Goal: Register for event/course

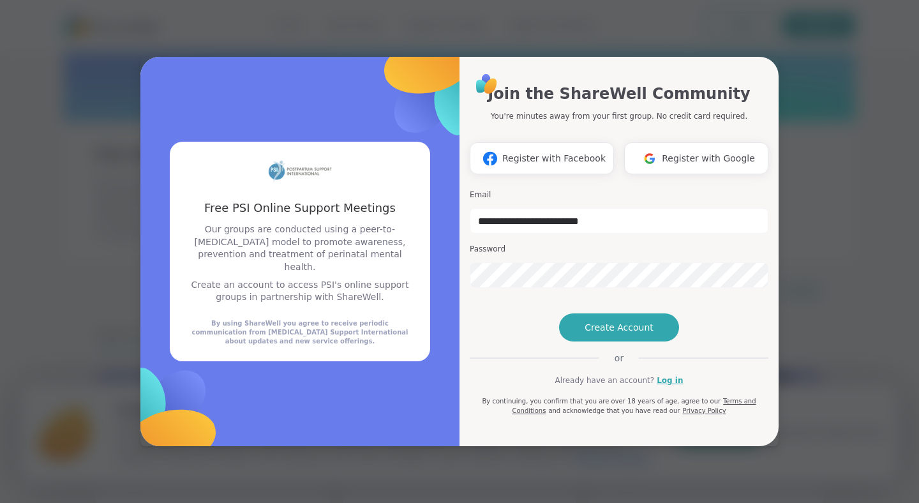
click at [642, 334] on span "Create Account" at bounding box center [619, 327] width 69 height 13
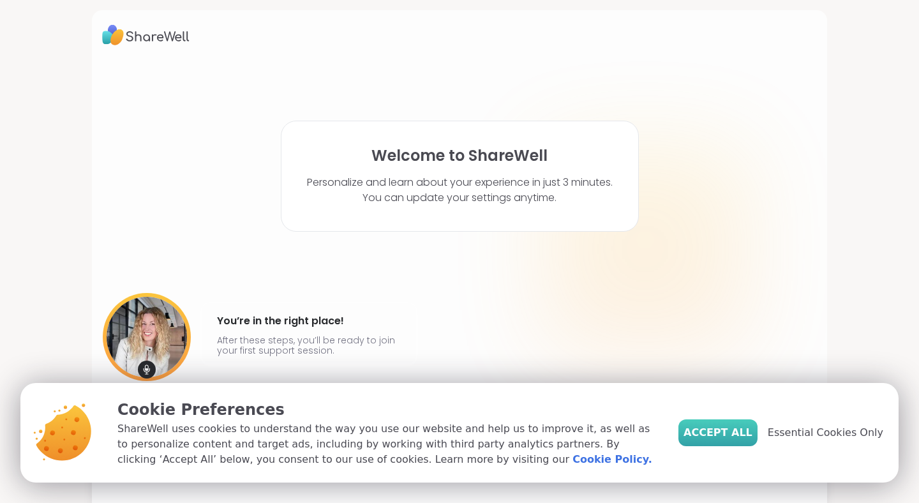
click at [743, 442] on button "Accept All" at bounding box center [718, 432] width 79 height 27
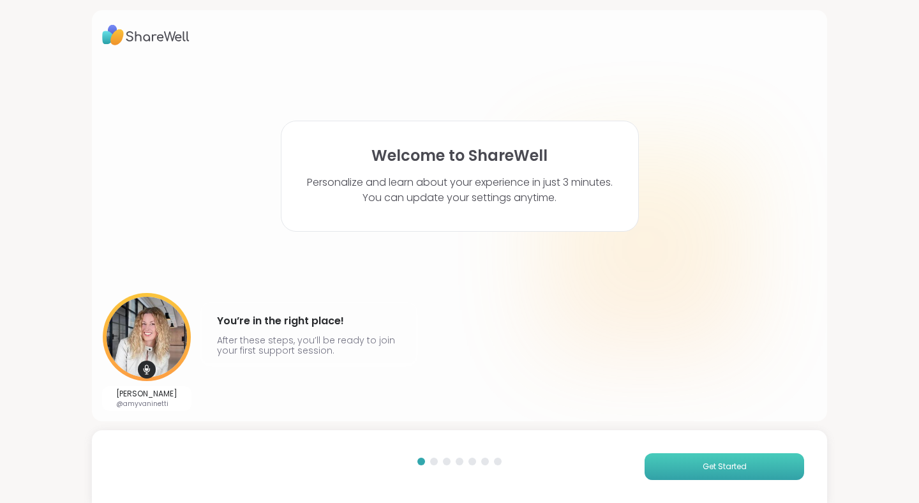
click at [690, 468] on button "Get Started" at bounding box center [725, 466] width 160 height 27
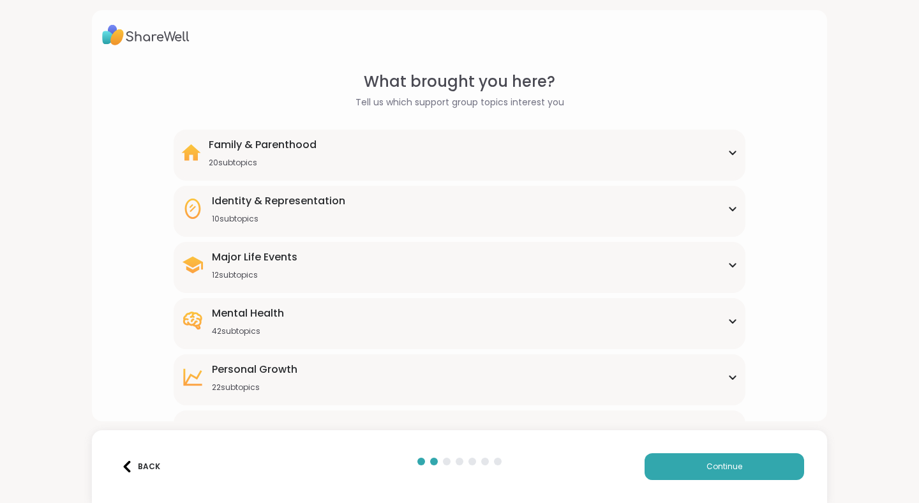
click at [277, 151] on div "Family & Parenthood" at bounding box center [263, 144] width 108 height 15
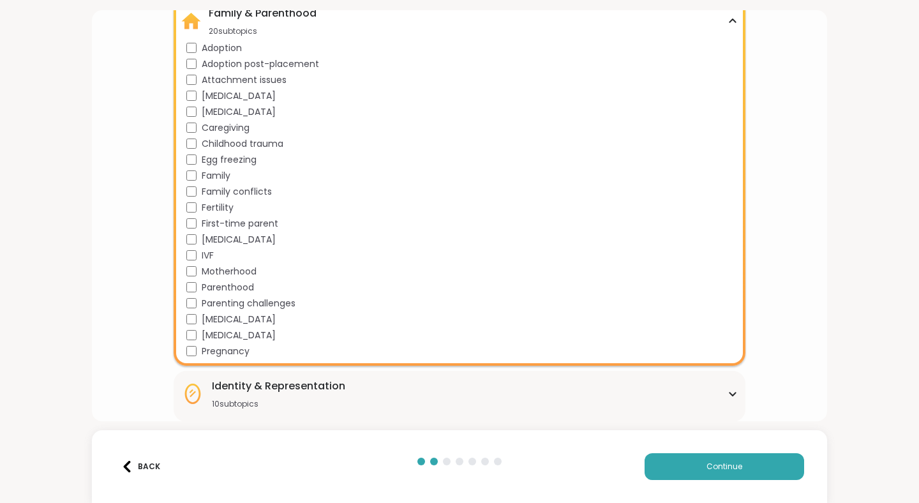
scroll to position [137, 0]
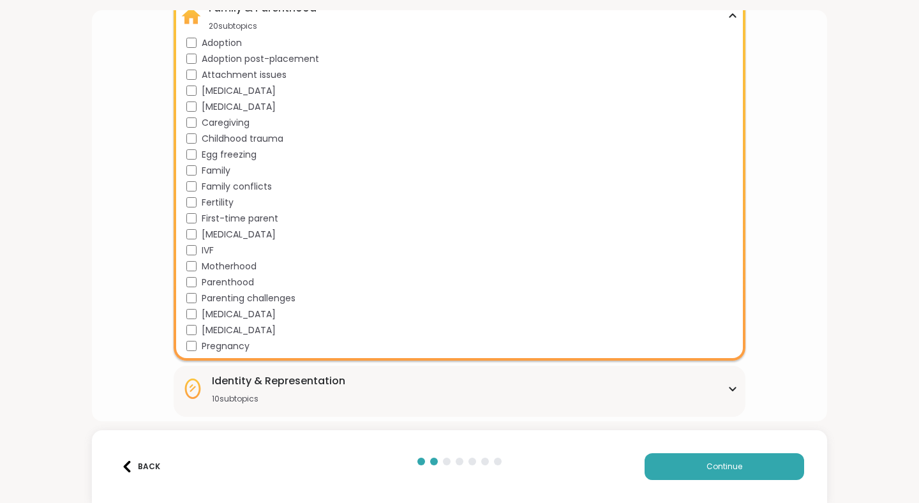
click at [247, 189] on span "Family conflicts" at bounding box center [237, 186] width 70 height 13
click at [227, 268] on span "Motherhood" at bounding box center [229, 266] width 55 height 13
click at [223, 347] on span "Pregnancy" at bounding box center [226, 346] width 48 height 13
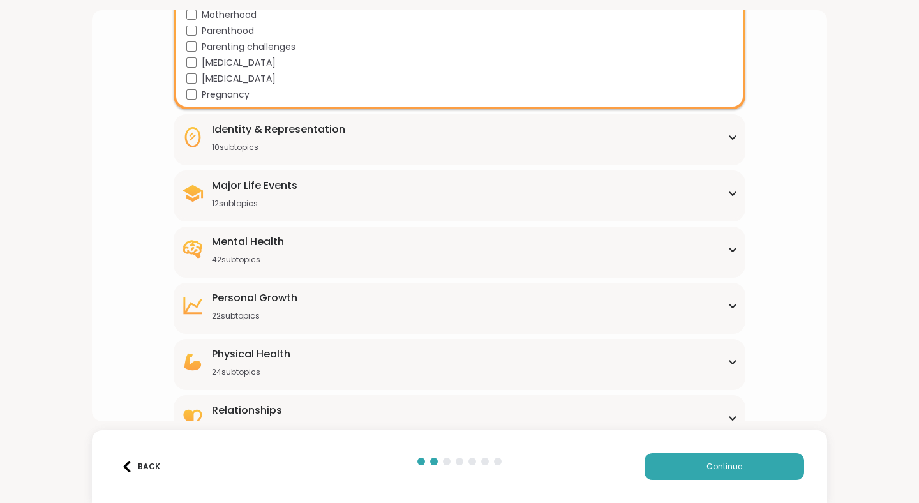
scroll to position [389, 0]
click at [271, 252] on div "Mental Health 42 subtopics" at bounding box center [248, 249] width 72 height 31
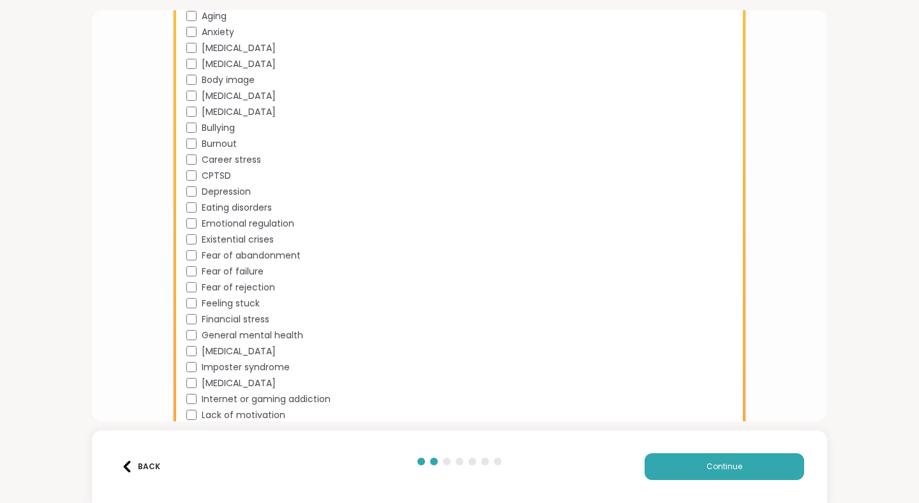
scroll to position [702, 0]
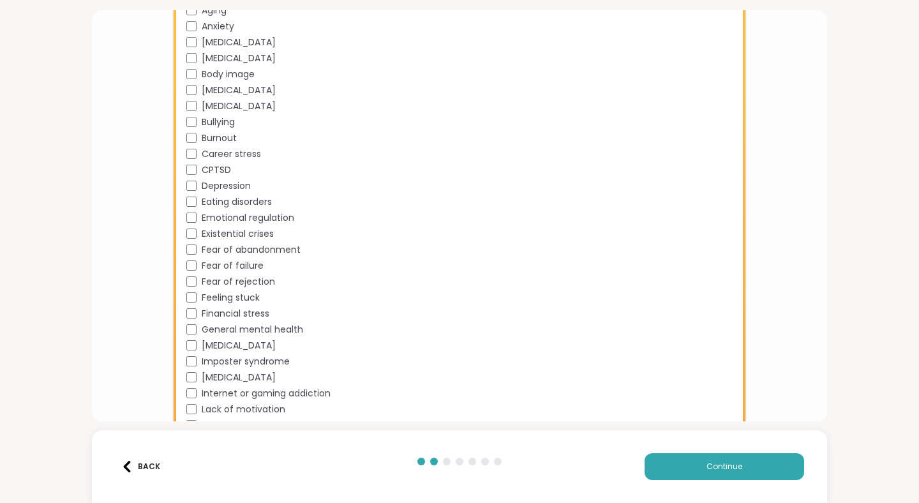
click at [248, 153] on span "Career stress" at bounding box center [231, 153] width 59 height 13
click at [231, 184] on span "Depression" at bounding box center [226, 185] width 49 height 13
click at [284, 214] on span "Emotional regulation" at bounding box center [248, 217] width 93 height 13
click at [244, 265] on span "Fear of failure" at bounding box center [233, 265] width 62 height 13
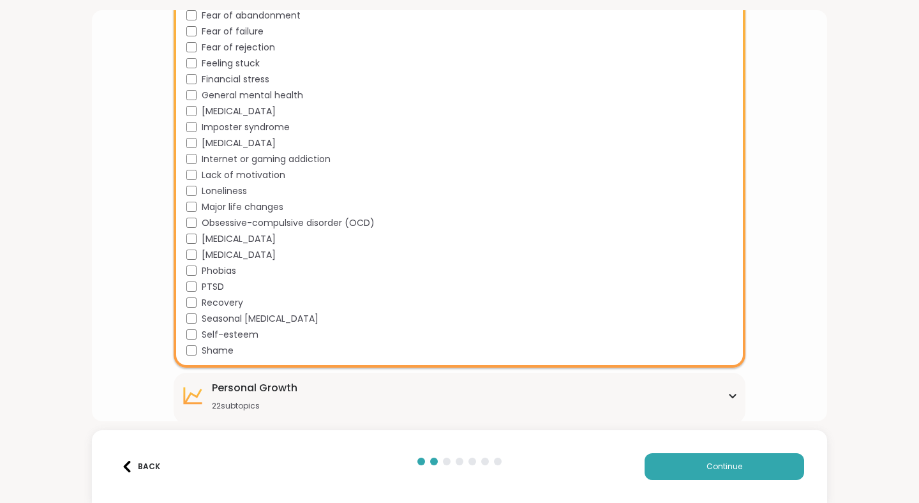
scroll to position [937, 0]
click at [237, 333] on span "Self-esteem" at bounding box center [230, 333] width 57 height 13
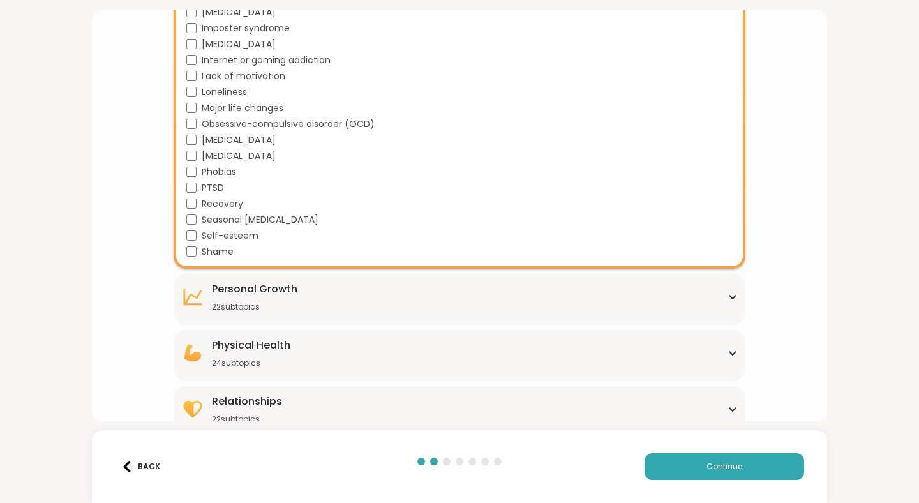
scroll to position [1051, 0]
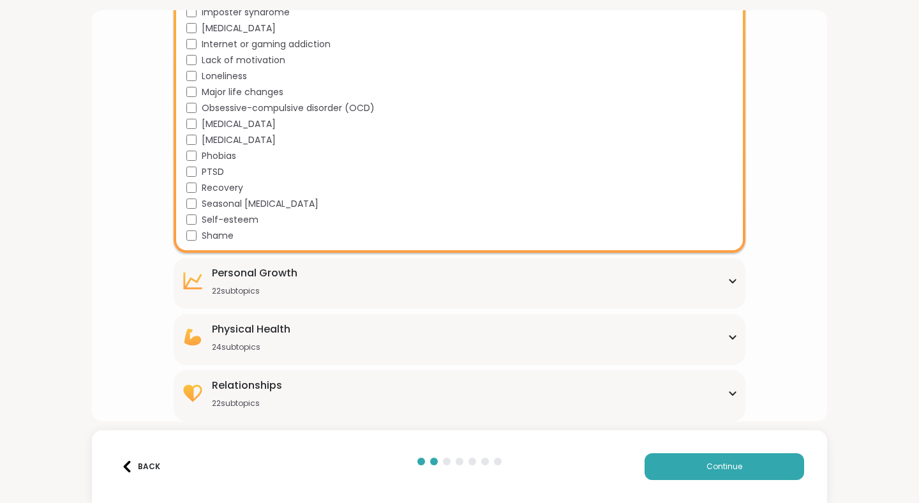
click at [242, 341] on div "Physical Health 24 subtopics" at bounding box center [251, 337] width 79 height 31
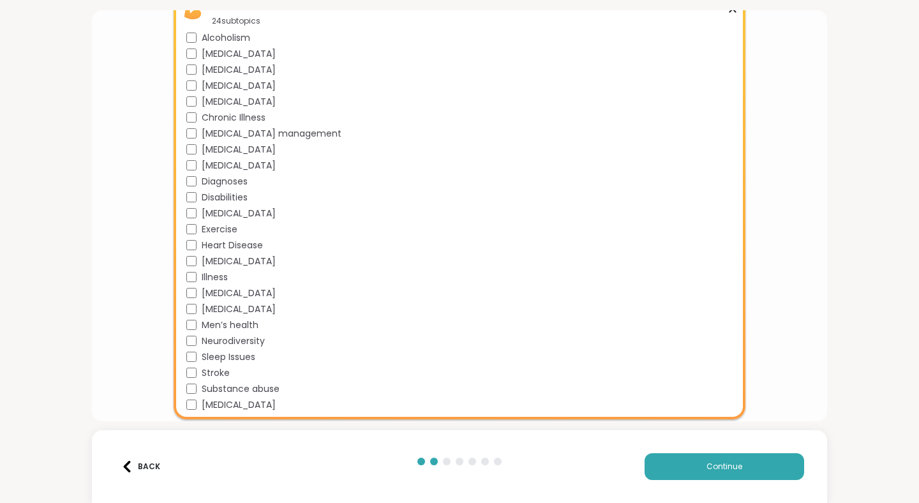
scroll to position [1388, 0]
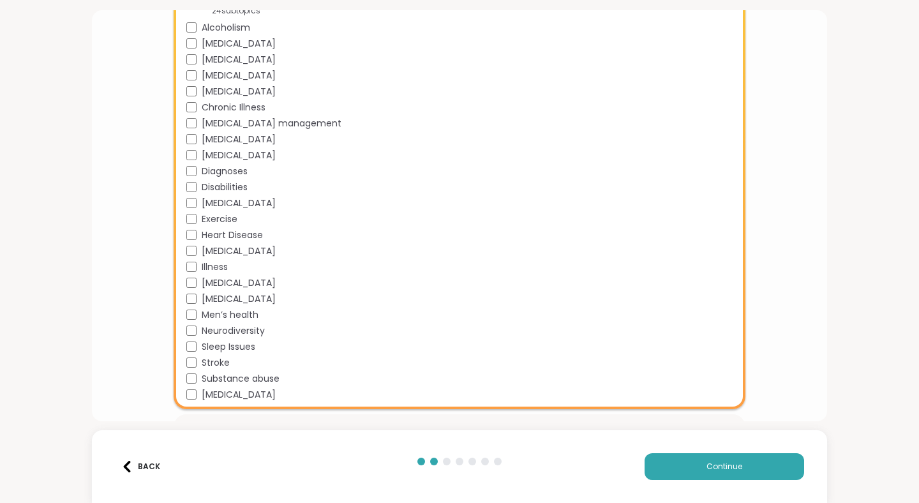
click at [245, 345] on span "Sleep Issues" at bounding box center [229, 346] width 54 height 13
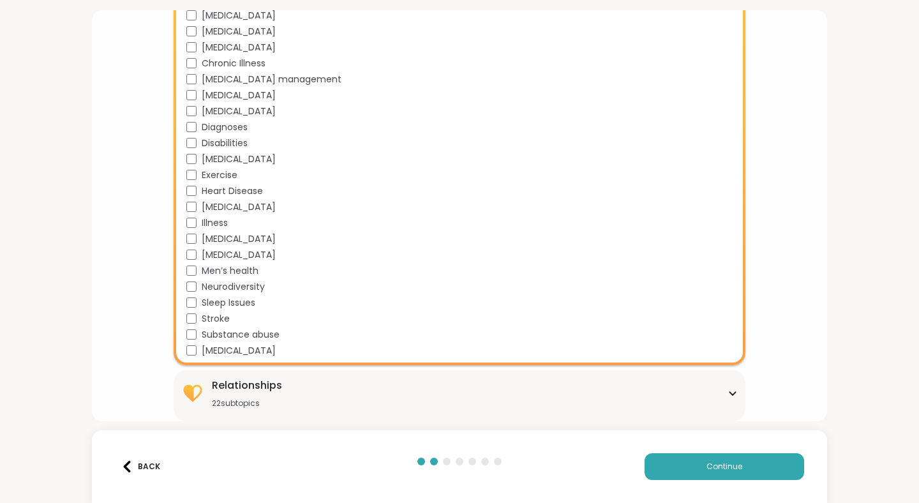
click at [254, 395] on div "Relationships 22 subtopics" at bounding box center [247, 393] width 70 height 31
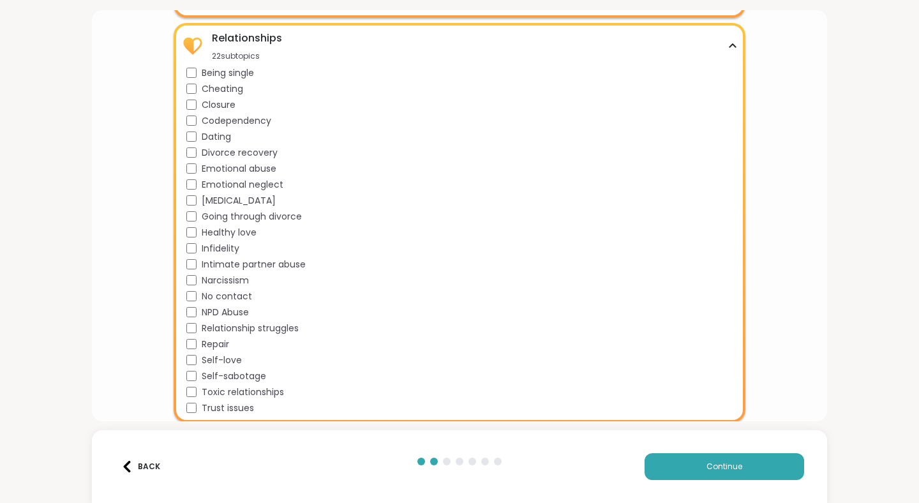
scroll to position [1780, 0]
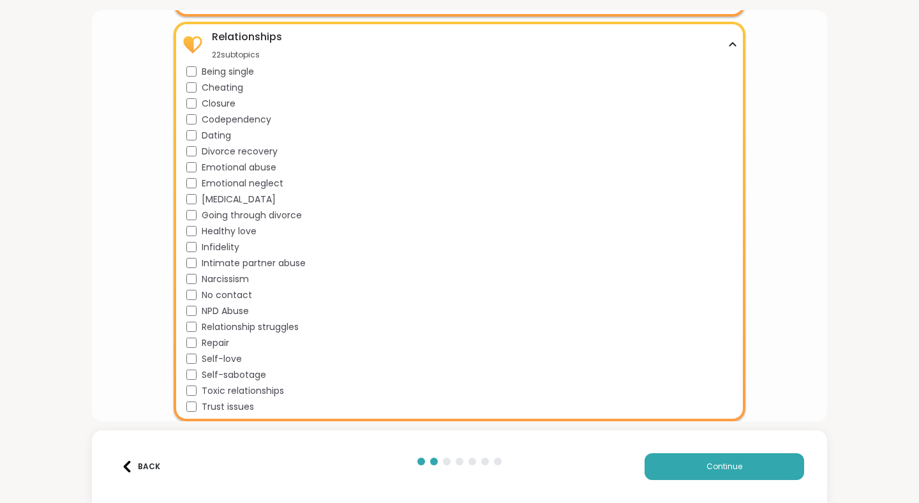
click at [243, 327] on span "Relationship struggles" at bounding box center [250, 326] width 97 height 13
click at [691, 463] on button "Continue" at bounding box center [725, 466] width 160 height 27
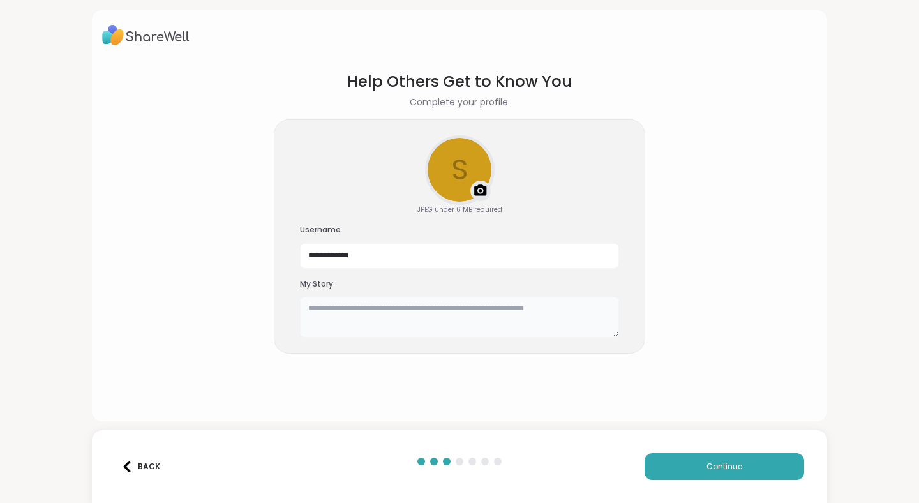
click at [444, 316] on textarea at bounding box center [459, 317] width 319 height 41
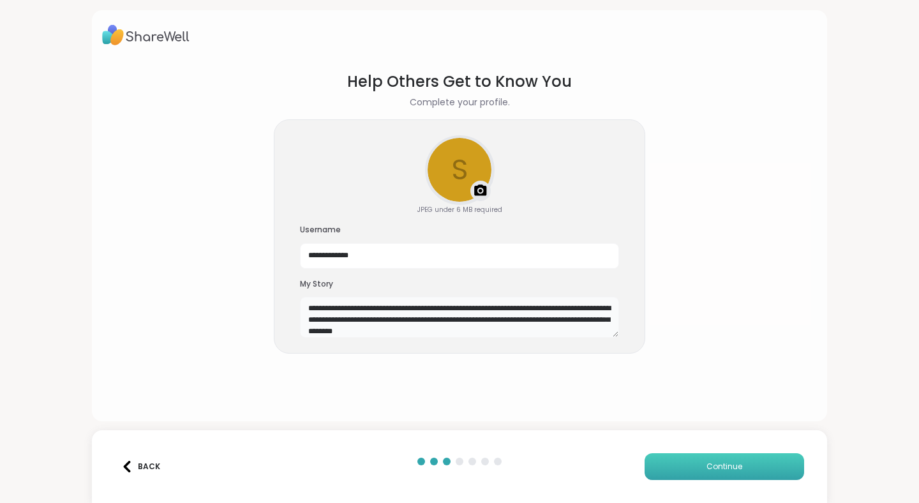
type textarea "**********"
click at [746, 465] on button "Continue" at bounding box center [725, 466] width 160 height 27
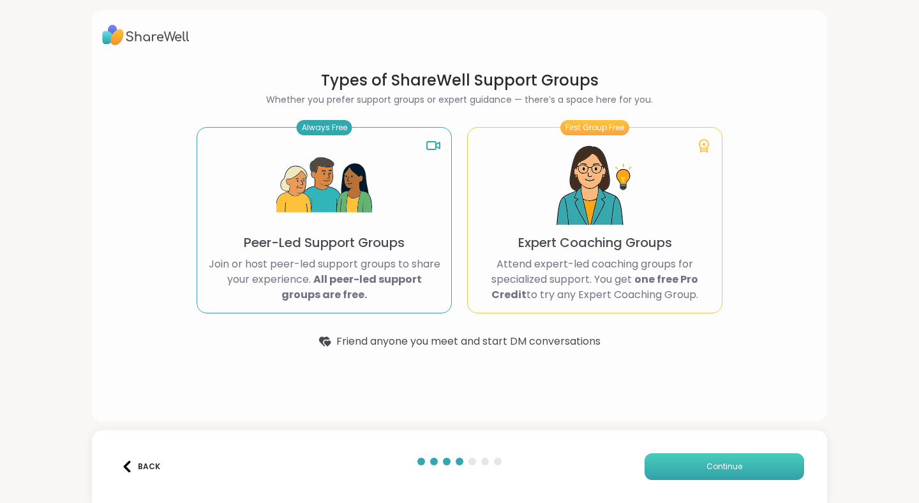
click at [716, 463] on span "Continue" at bounding box center [725, 466] width 36 height 11
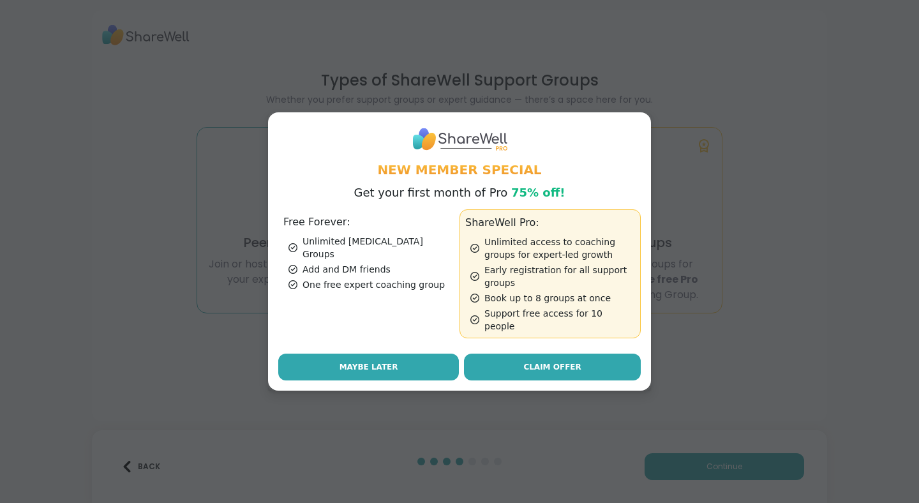
click at [397, 360] on button "Maybe Later" at bounding box center [368, 367] width 181 height 27
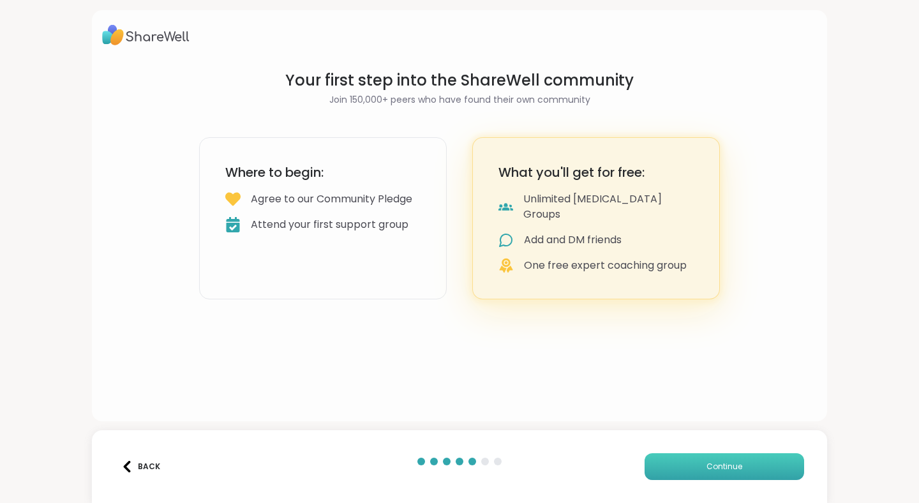
click at [707, 465] on span "Continue" at bounding box center [725, 466] width 36 height 11
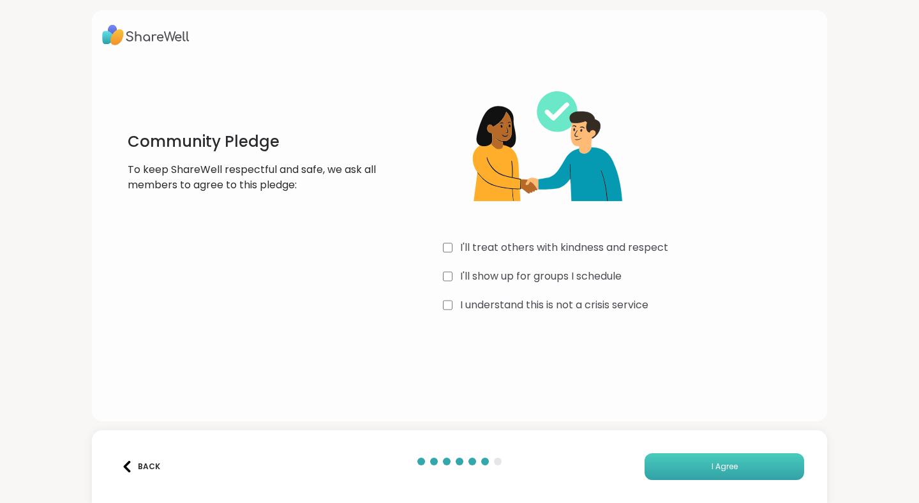
click at [720, 460] on button "I Agree" at bounding box center [725, 466] width 160 height 27
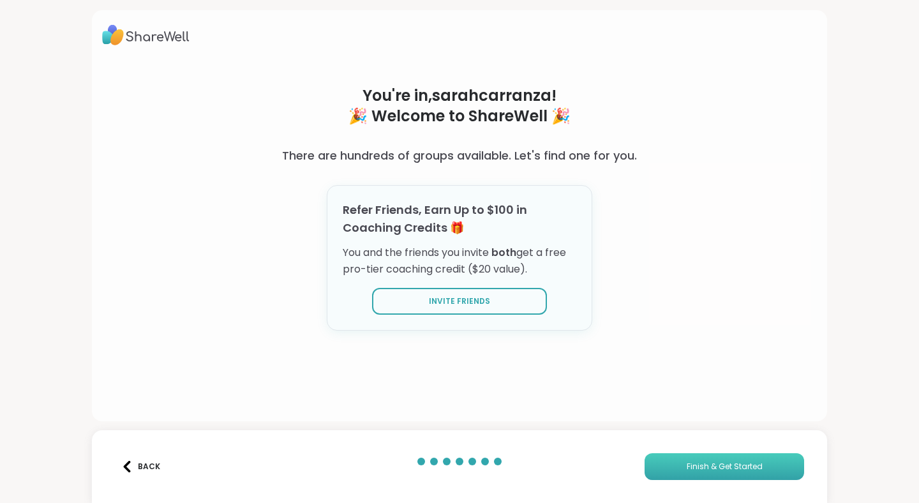
click at [693, 469] on span "Finish & Get Started" at bounding box center [725, 466] width 76 height 11
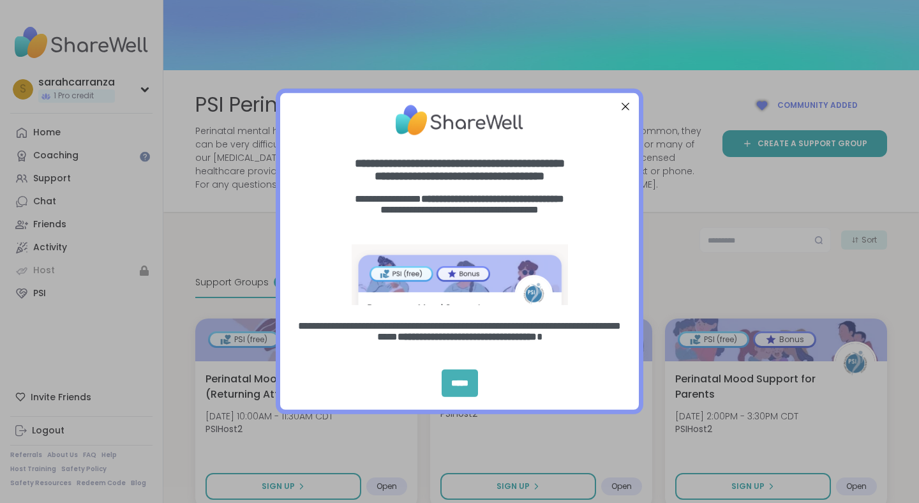
click at [469, 387] on div "*****" at bounding box center [460, 383] width 36 height 27
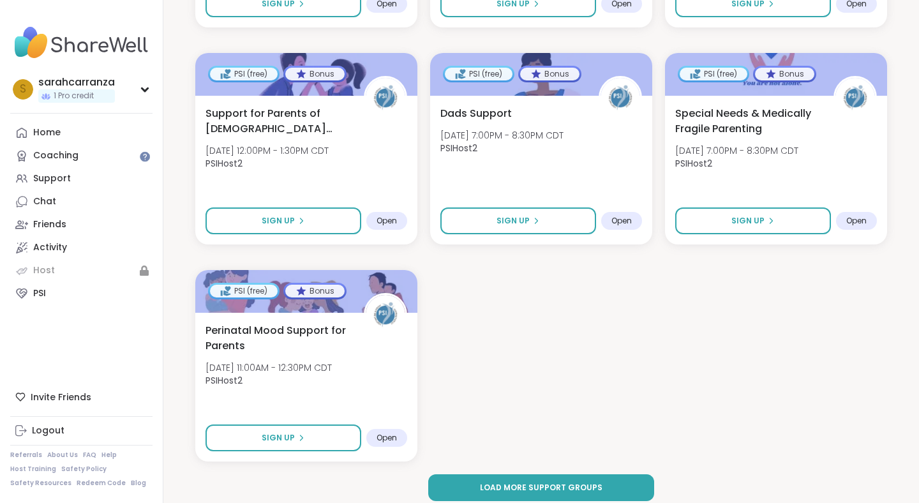
scroll to position [1824, 0]
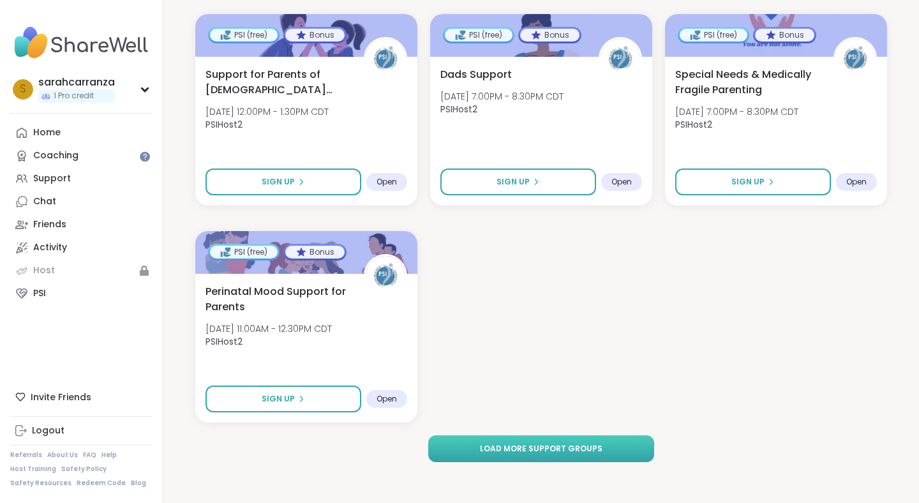
click at [523, 450] on span "Load more support groups" at bounding box center [541, 448] width 123 height 11
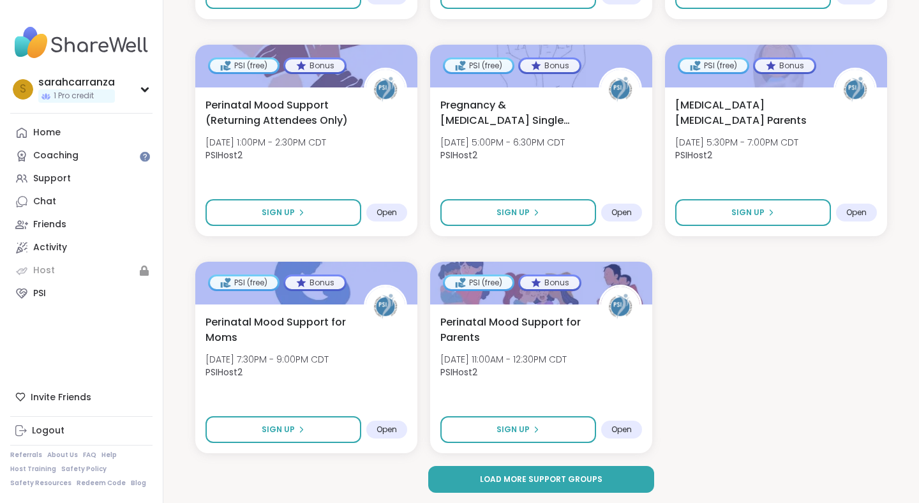
scroll to position [3532, 0]
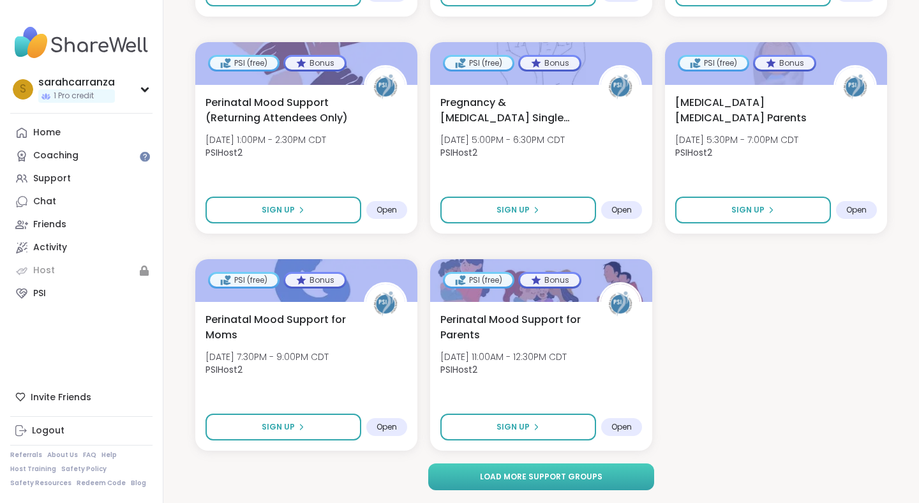
click at [481, 479] on button "Load more support groups" at bounding box center [540, 476] width 225 height 27
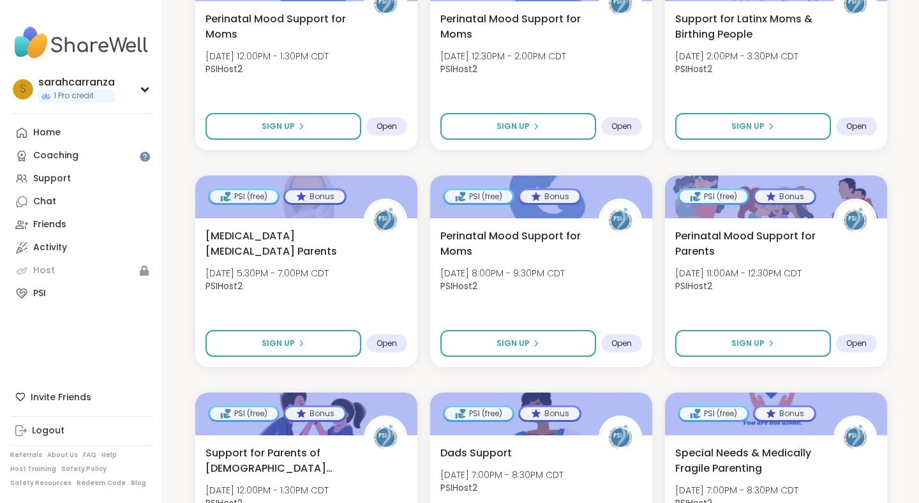
scroll to position [1456, 0]
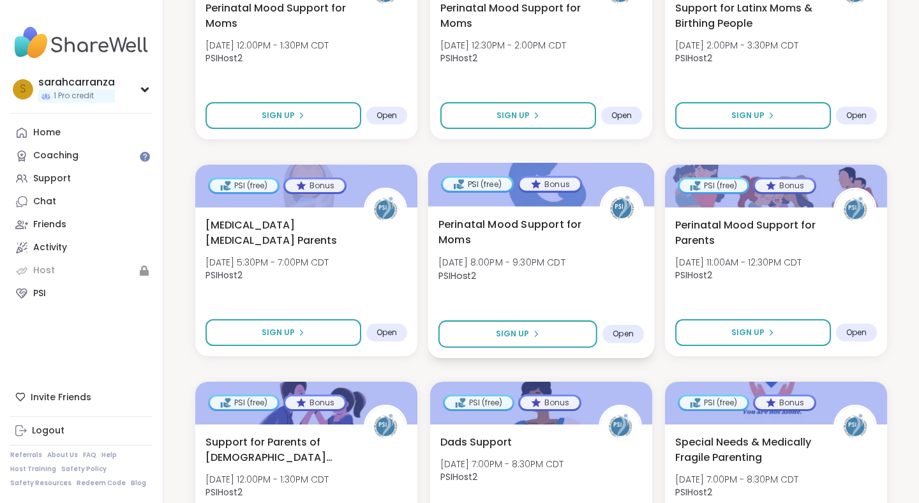
click at [628, 336] on span "Open" at bounding box center [623, 334] width 21 height 10
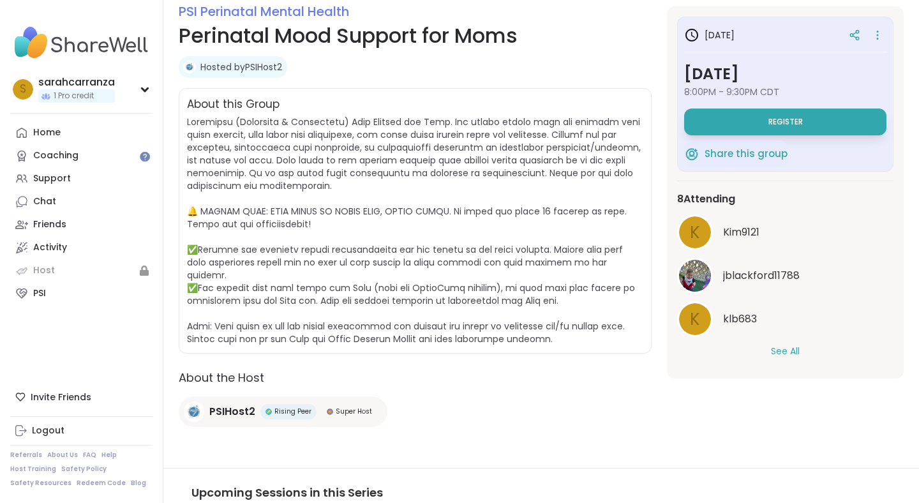
scroll to position [184, 0]
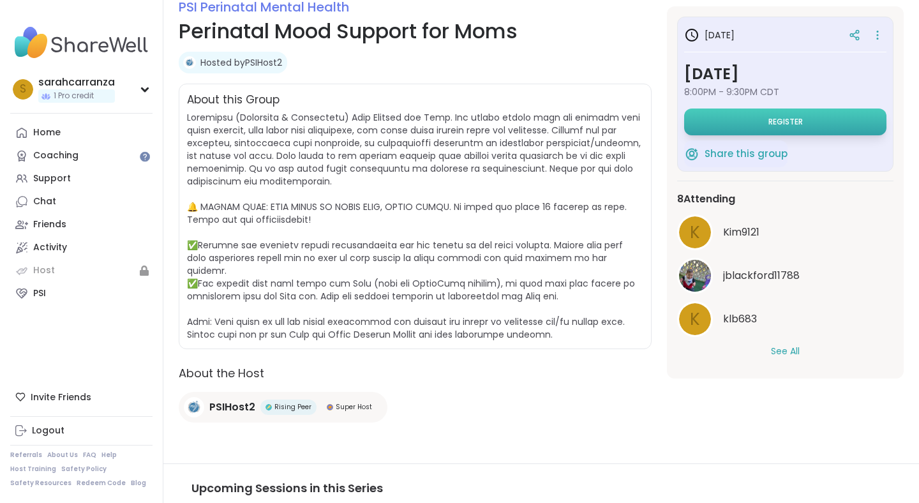
click at [772, 127] on button "Register" at bounding box center [785, 122] width 202 height 27
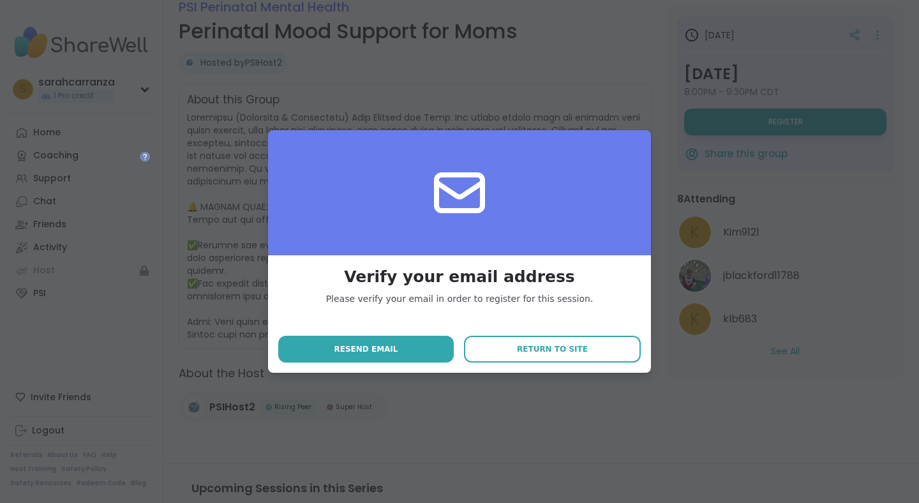
click at [587, 68] on div "Verify your email address Please verify your email in order to register for thi…" at bounding box center [460, 251] width 904 height 503
click at [553, 349] on span "Return to site" at bounding box center [552, 348] width 71 height 11
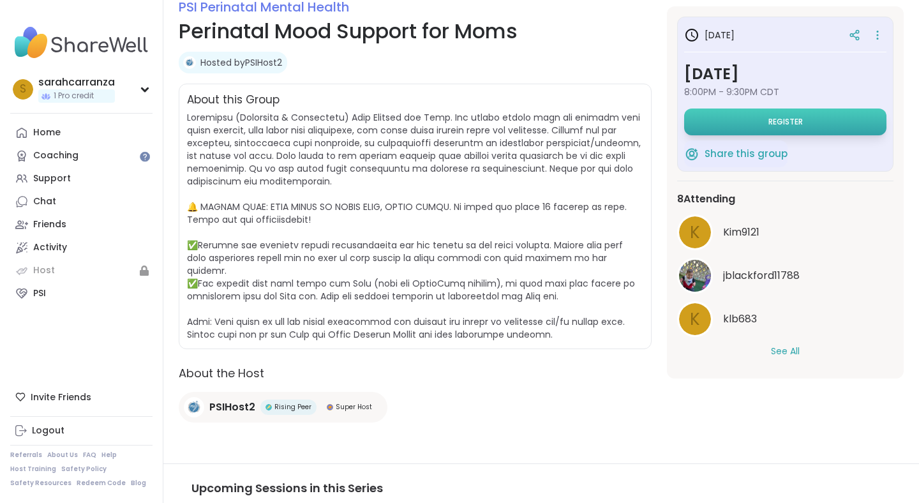
click at [748, 117] on button "Register" at bounding box center [785, 122] width 202 height 27
select select "**"
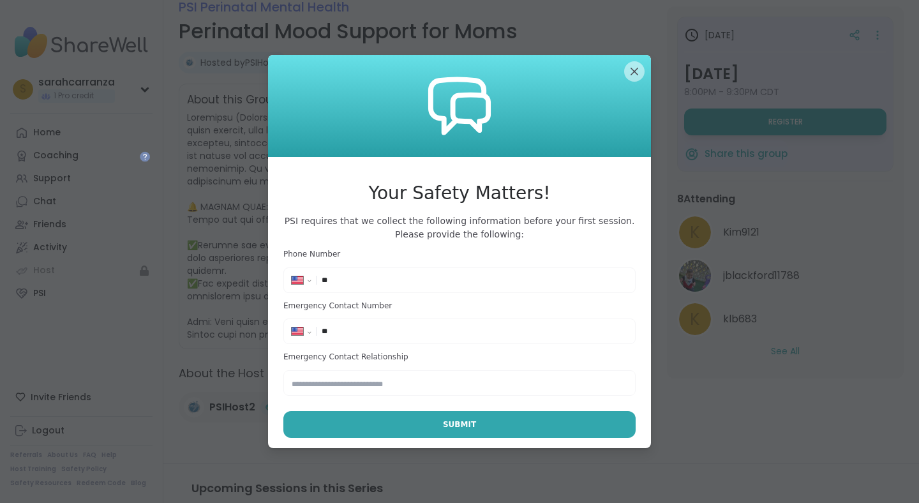
click at [442, 281] on input "**" at bounding box center [475, 280] width 306 height 13
type input "**********"
click at [408, 329] on input "**" at bounding box center [475, 331] width 306 height 13
type input "**********"
click at [380, 386] on input "text" at bounding box center [459, 383] width 352 height 26
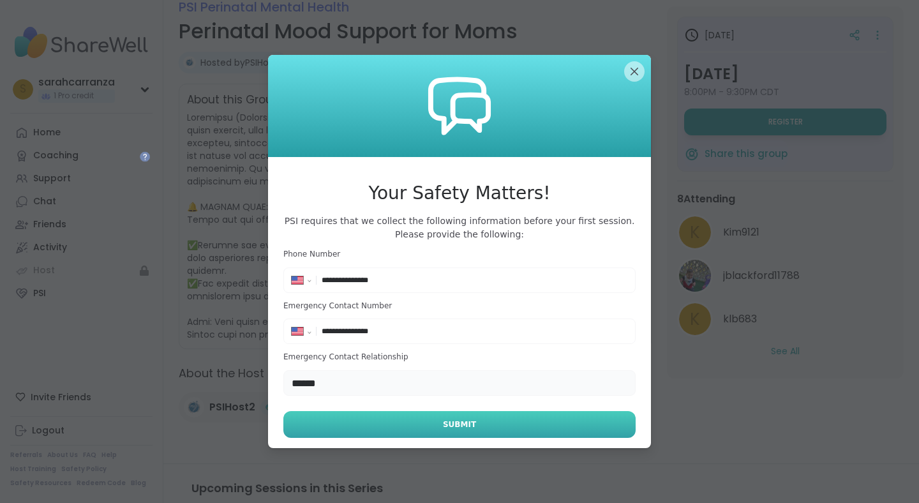
type input "******"
click at [464, 426] on span "Submit" at bounding box center [459, 424] width 33 height 11
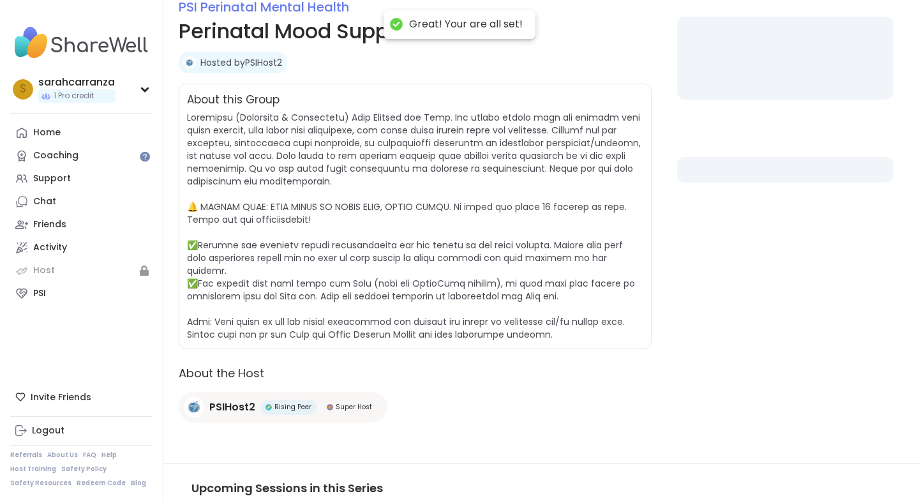
select select "**"
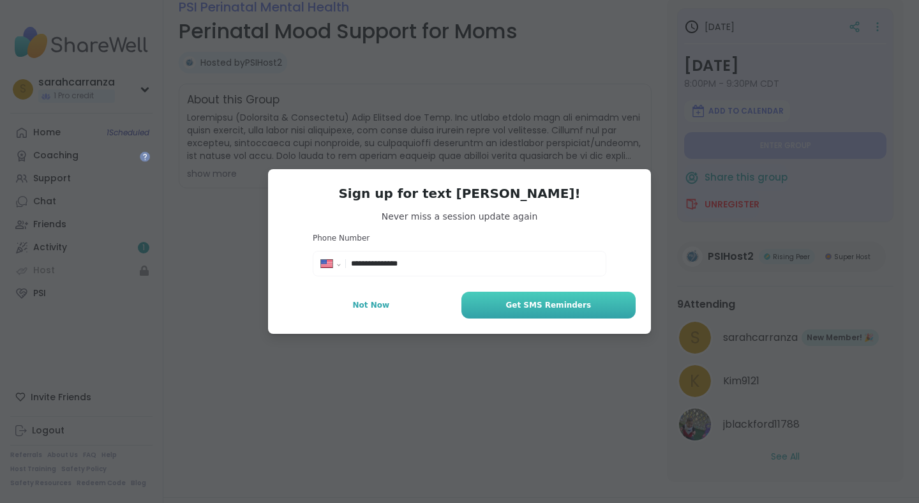
click at [518, 309] on span "Get SMS Reminders" at bounding box center [549, 304] width 86 height 11
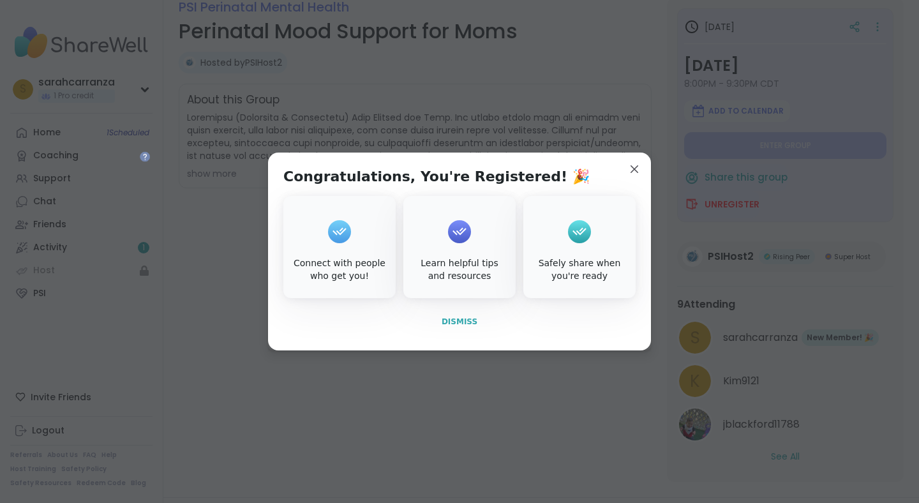
click at [470, 319] on span "Dismiss" at bounding box center [460, 321] width 36 height 9
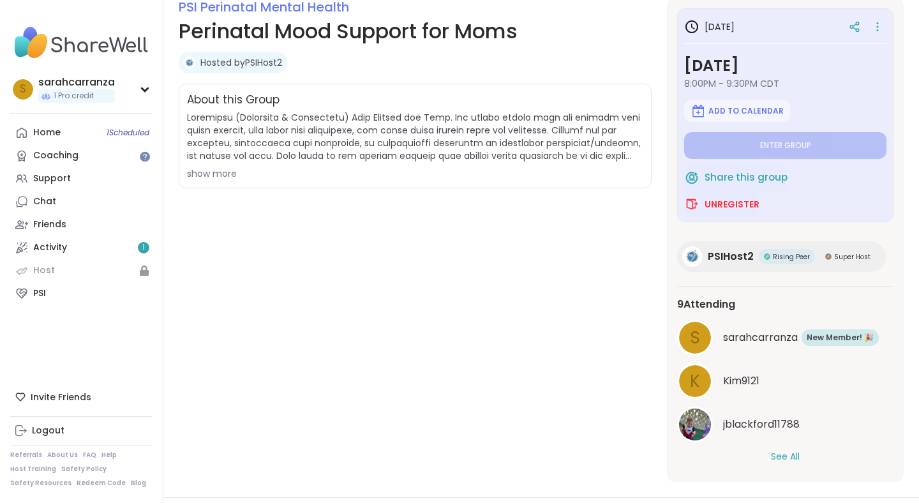
click at [779, 455] on button "See All" at bounding box center [785, 456] width 29 height 13
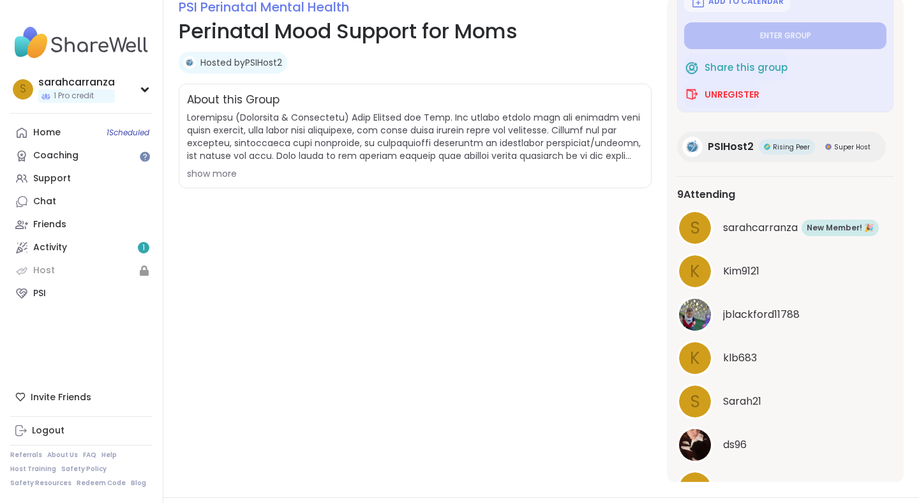
scroll to position [0, 0]
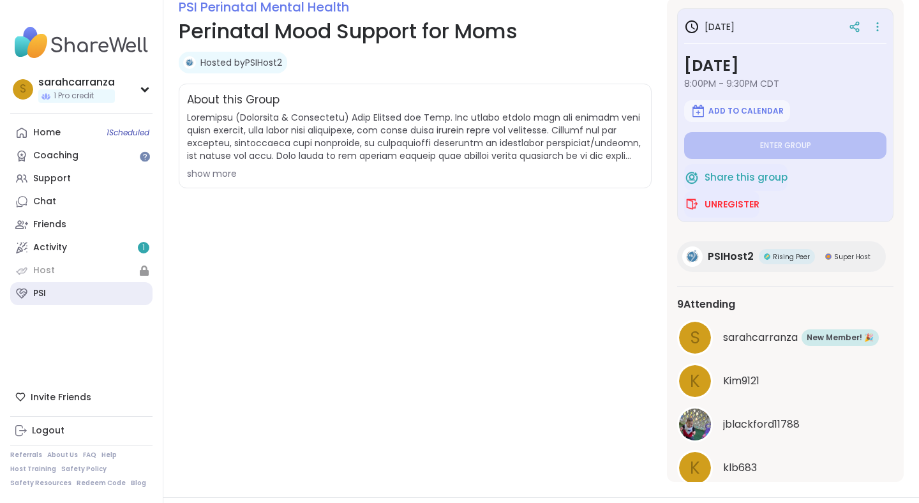
click at [43, 292] on div "PSI" at bounding box center [39, 293] width 13 height 13
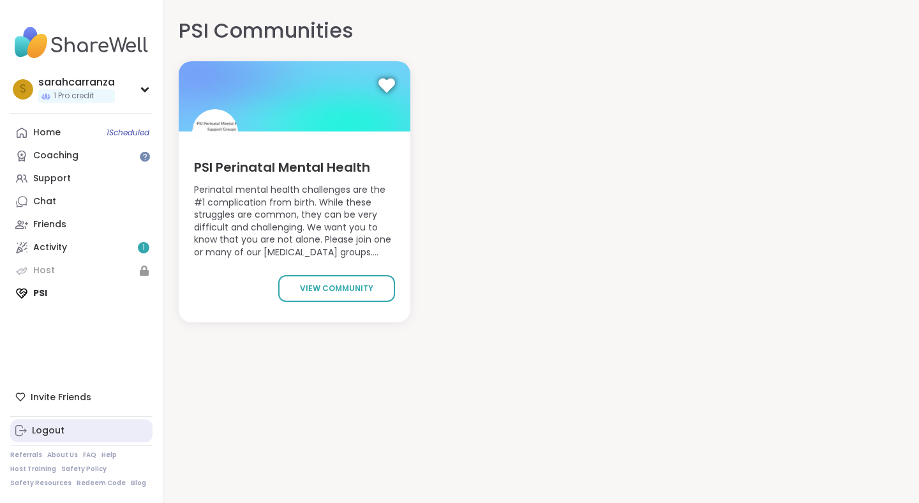
click at [36, 429] on div "Logout" at bounding box center [48, 431] width 33 height 13
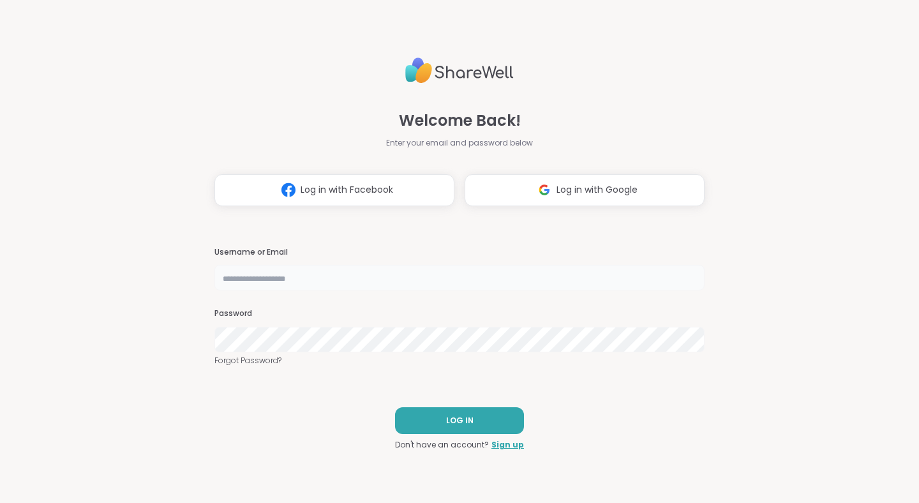
type input "**********"
